Goal: Task Accomplishment & Management: Manage account settings

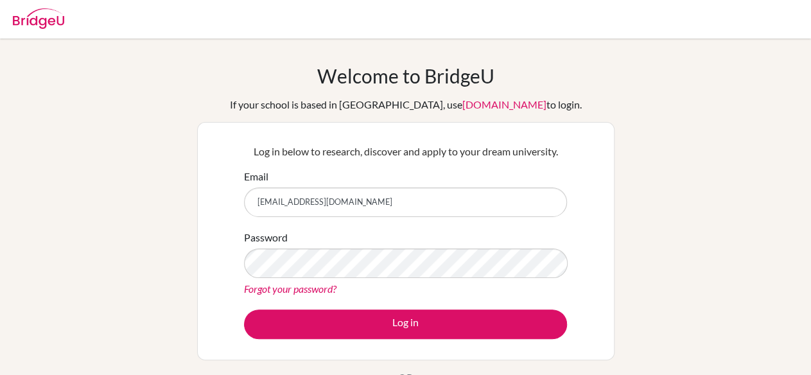
type input "[EMAIL_ADDRESS][DOMAIN_NAME]"
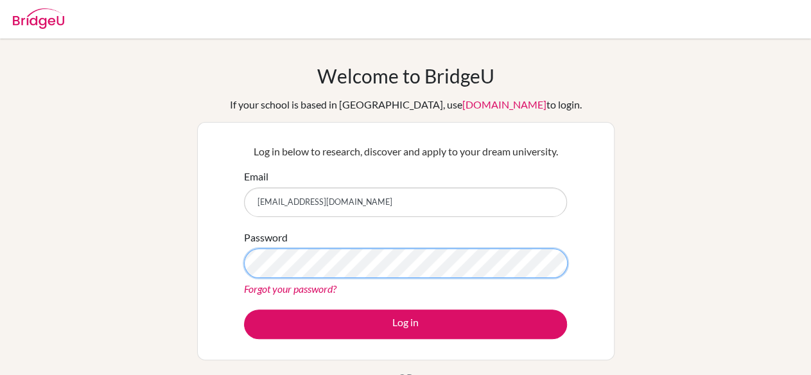
click at [244, 309] on button "Log in" at bounding box center [405, 324] width 323 height 30
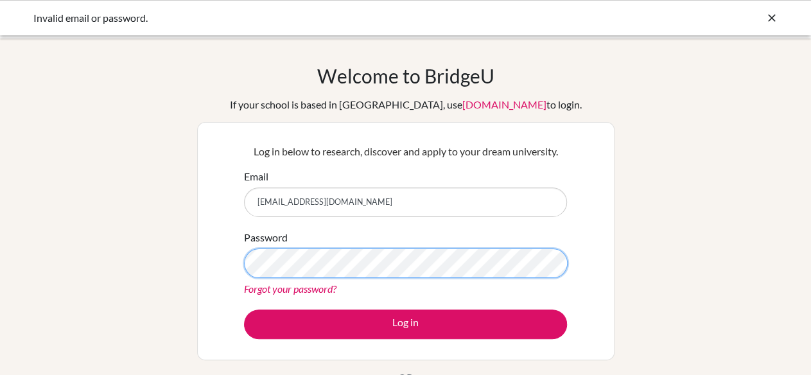
click at [244, 309] on button "Log in" at bounding box center [405, 324] width 323 height 30
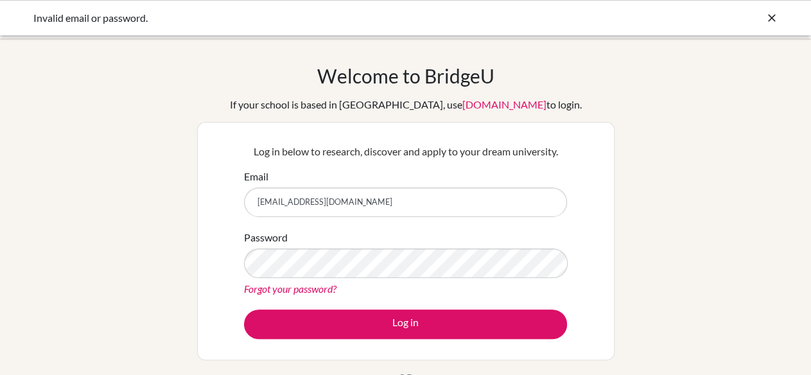
click at [311, 305] on form "Email [EMAIL_ADDRESS][DOMAIN_NAME] Password Forgot your password? Log in" at bounding box center [405, 254] width 323 height 170
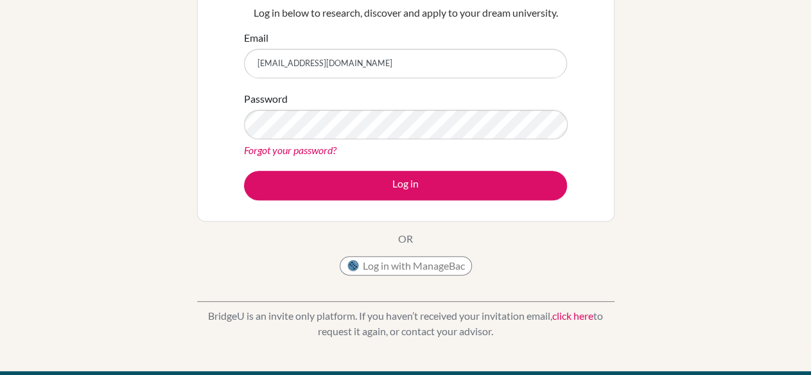
scroll to position [168, 0]
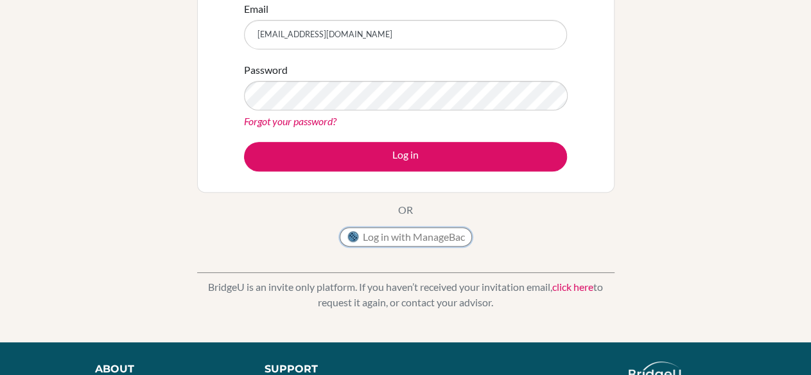
click at [393, 242] on button "Log in with ManageBac" at bounding box center [406, 236] width 132 height 19
